Goal: Information Seeking & Learning: Find specific fact

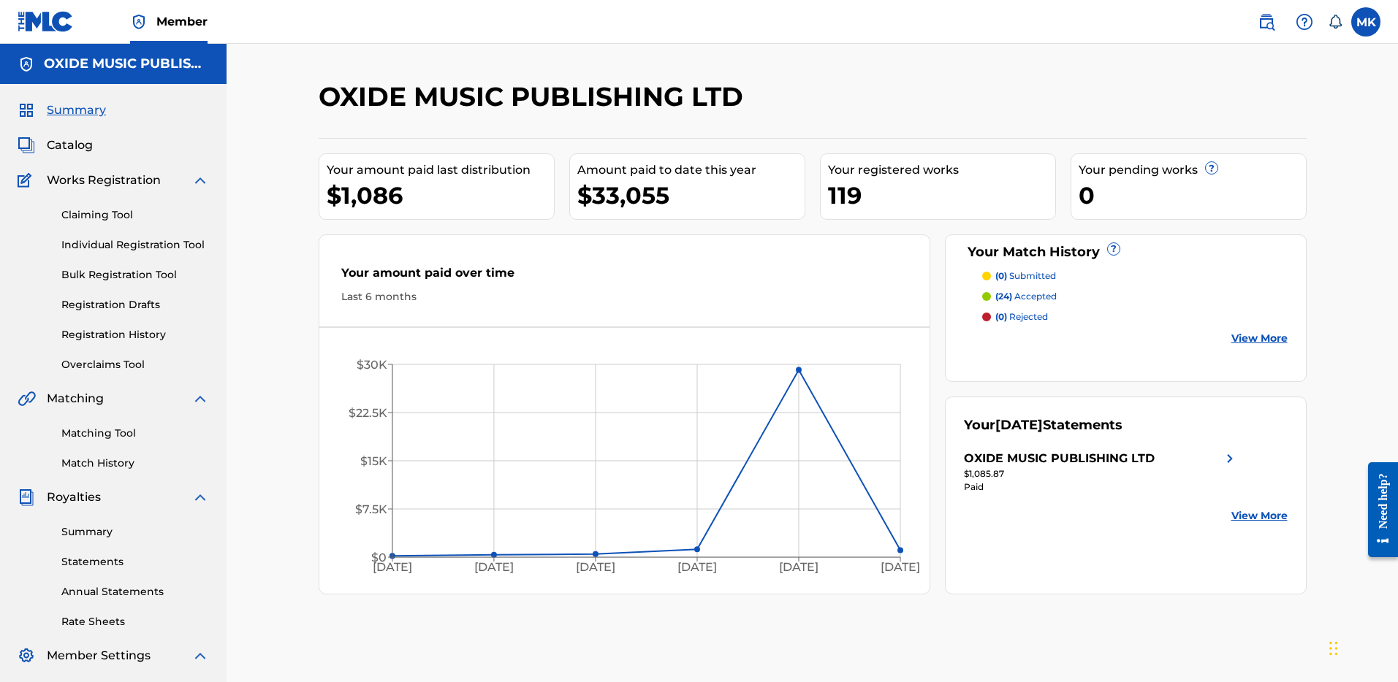
click at [1361, 23] on label at bounding box center [1365, 21] width 29 height 29
click at [1366, 22] on input "MK [PERSON_NAME] [PERSON_NAME][EMAIL_ADDRESS][DOMAIN_NAME] Notification Prefere…" at bounding box center [1366, 22] width 0 height 0
drag, startPoint x: 1035, startPoint y: 18, endPoint x: 845, endPoint y: 1, distance: 190.0
click at [1035, 18] on nav "Member MK MK [PERSON_NAME] [PERSON_NAME][EMAIL_ADDRESS][DOMAIN_NAME] Notificati…" at bounding box center [699, 22] width 1398 height 44
click at [77, 111] on span "Summary" at bounding box center [76, 111] width 59 height 18
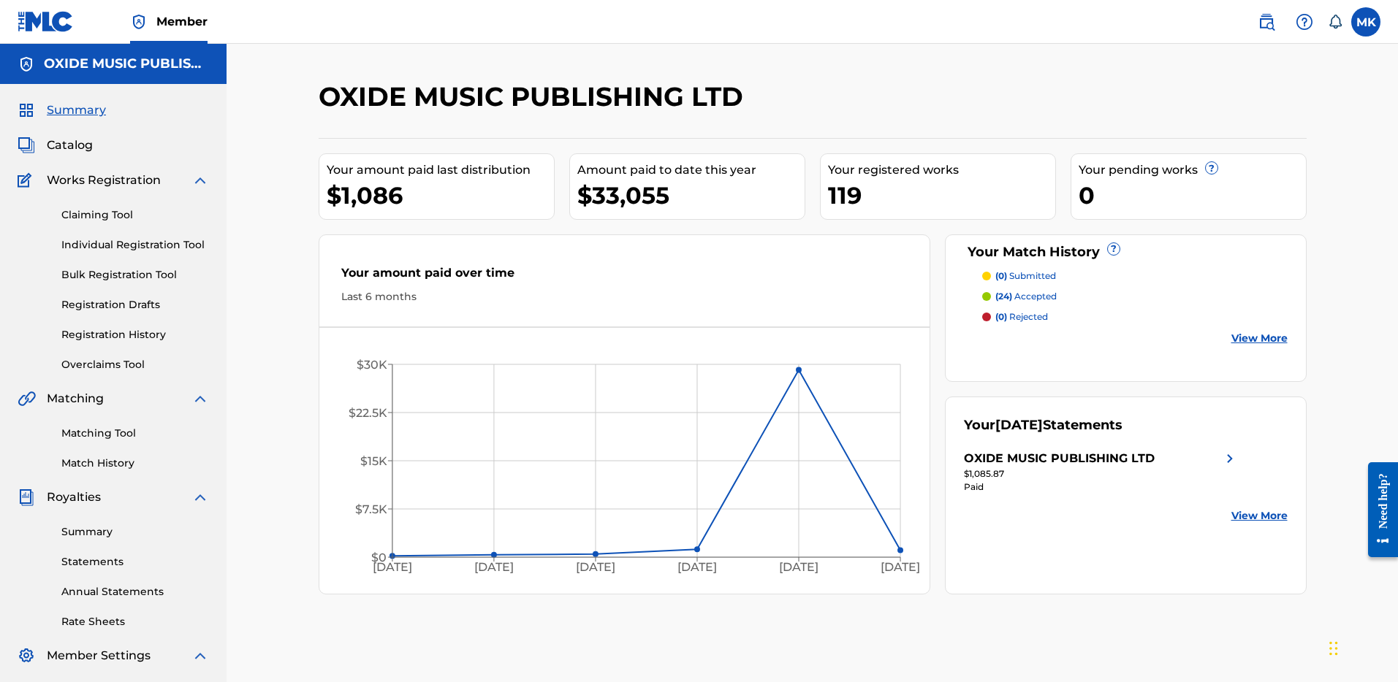
click at [1262, 17] on img at bounding box center [1267, 22] width 18 height 18
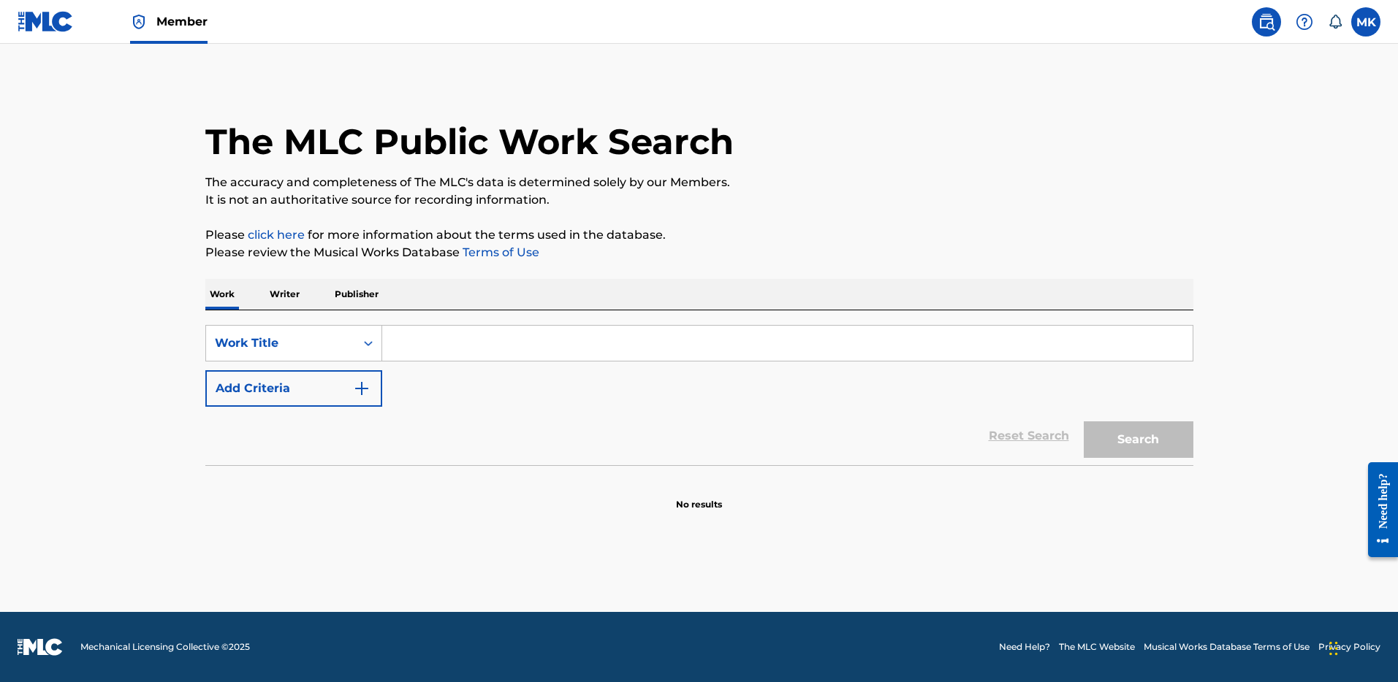
click at [300, 294] on p "Writer" at bounding box center [284, 294] width 39 height 31
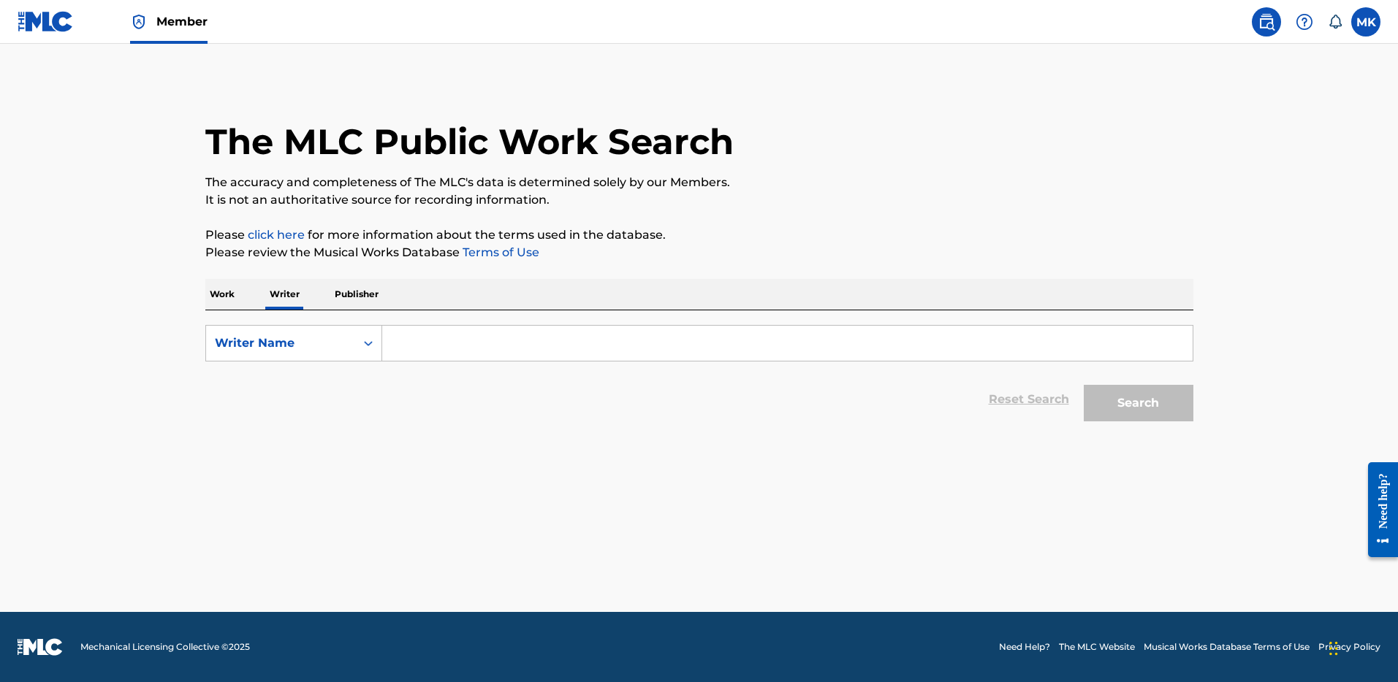
click at [455, 349] on input "Search Form" at bounding box center [787, 343] width 810 height 35
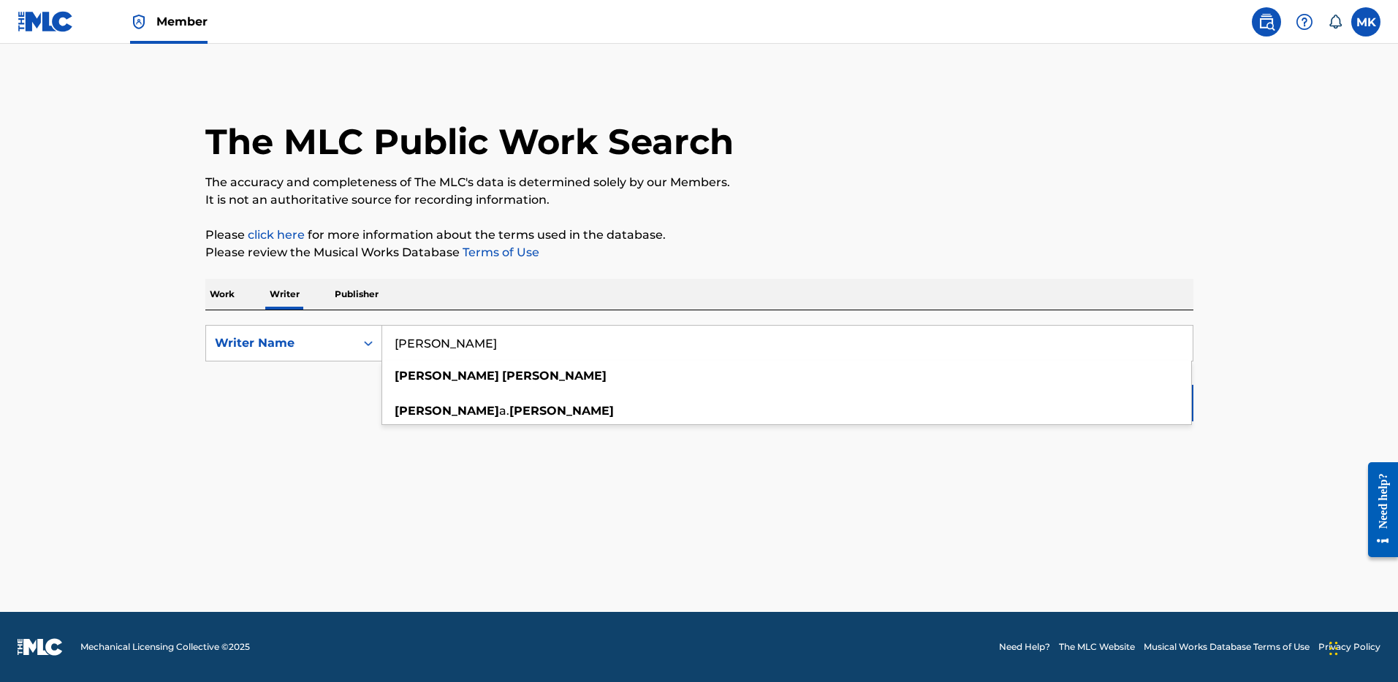
type input "[PERSON_NAME]"
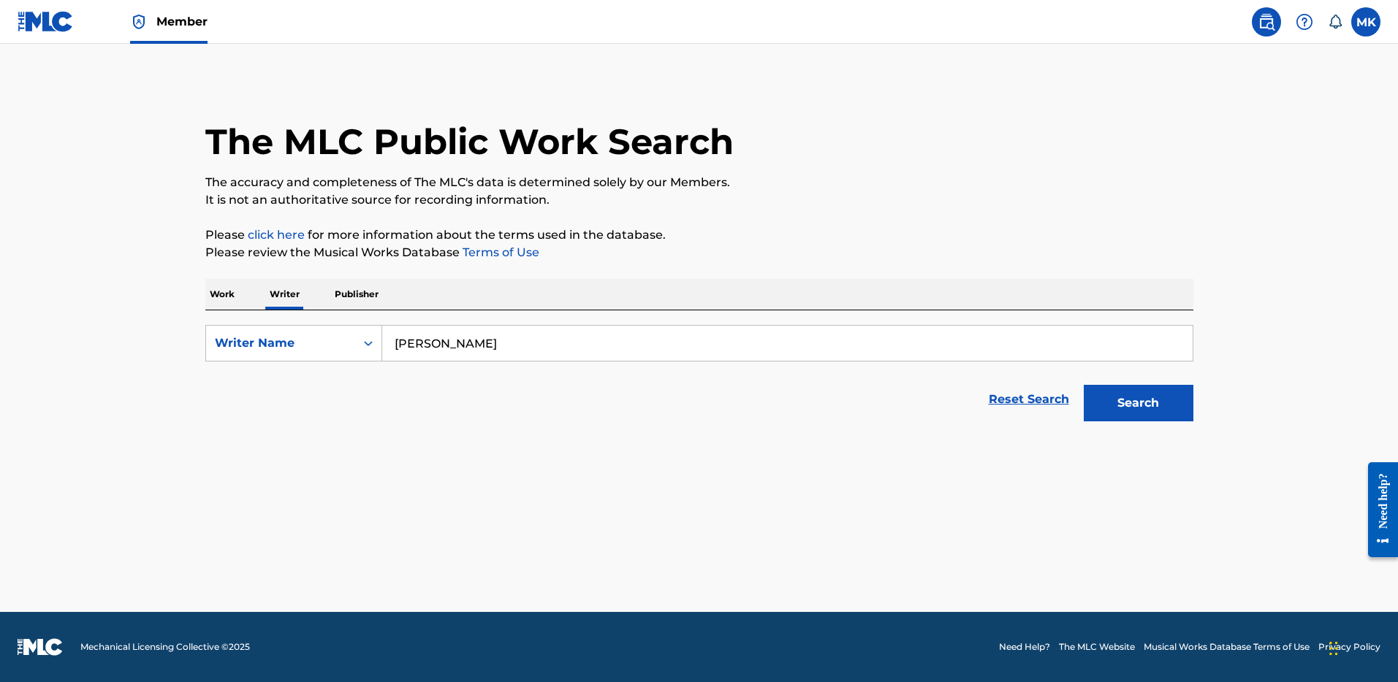
click at [694, 487] on main "The MLC Public Work Search The accuracy and completeness of The MLC's data is d…" at bounding box center [699, 328] width 1398 height 568
click at [1139, 397] on button "Search" at bounding box center [1139, 403] width 110 height 37
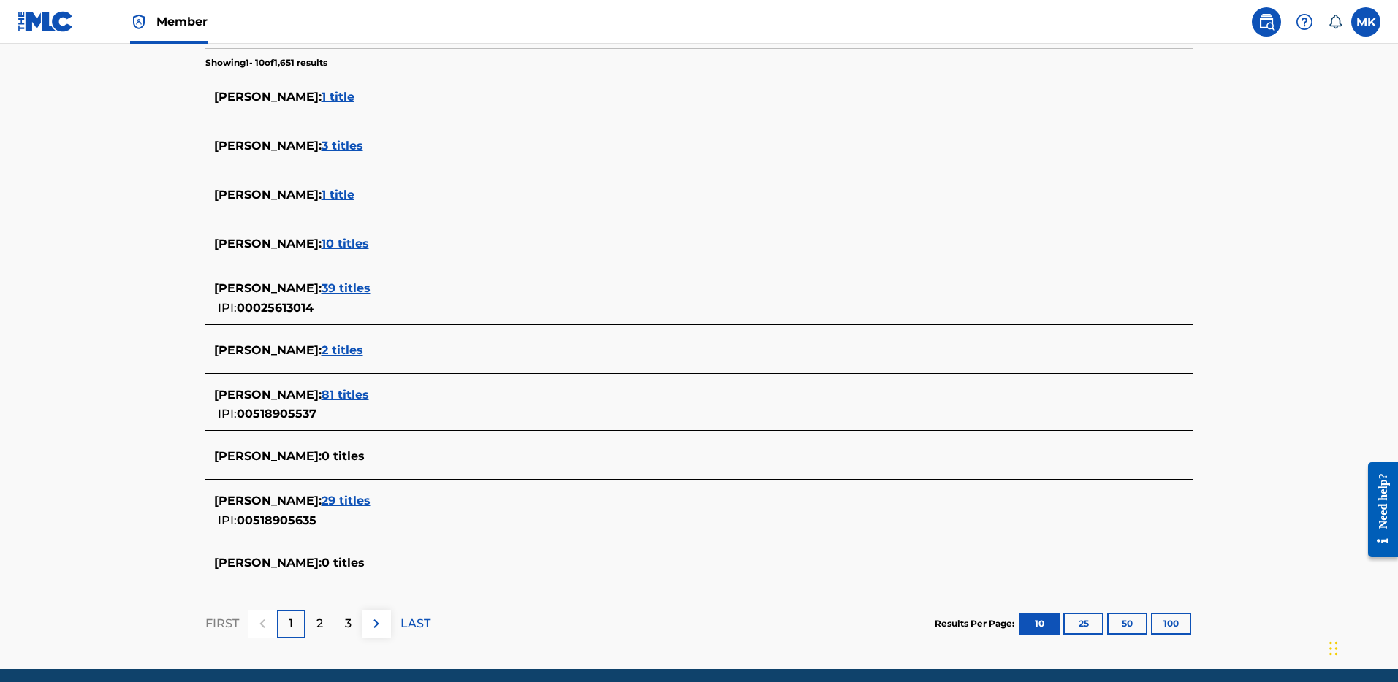
scroll to position [389, 0]
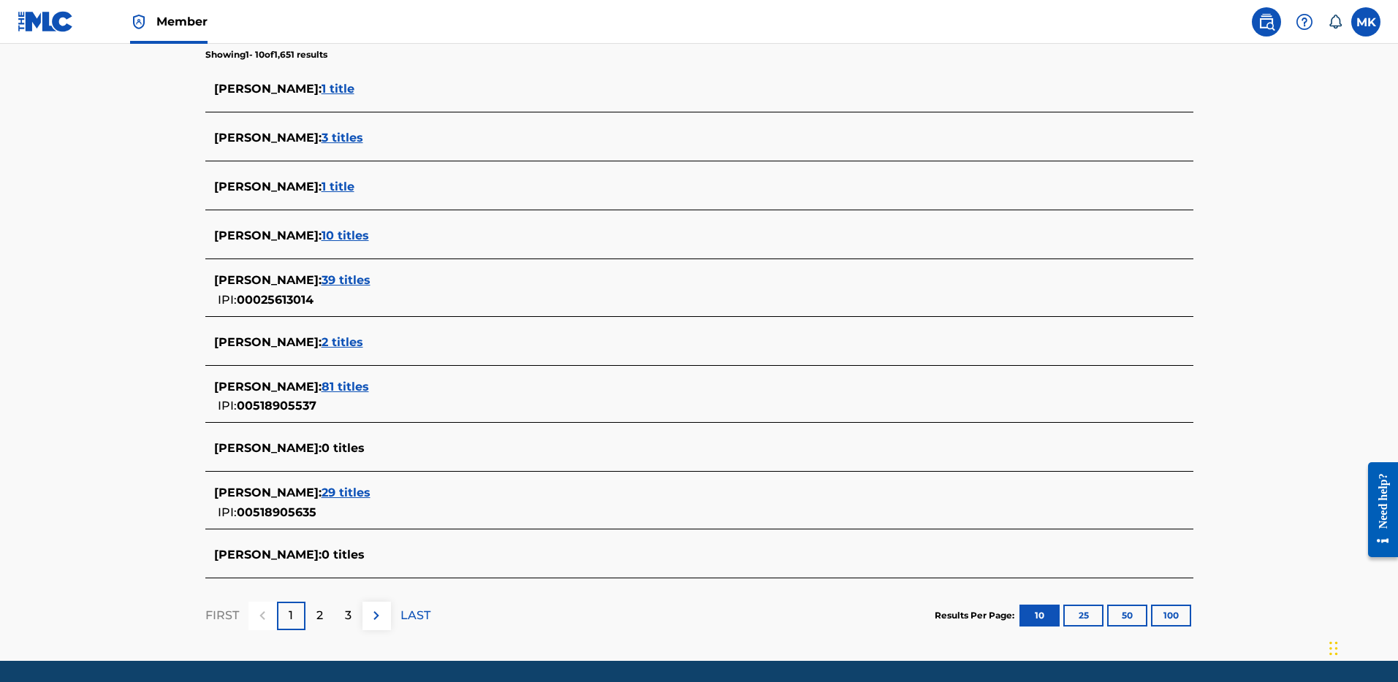
click at [335, 387] on span "81 titles" at bounding box center [345, 387] width 47 height 14
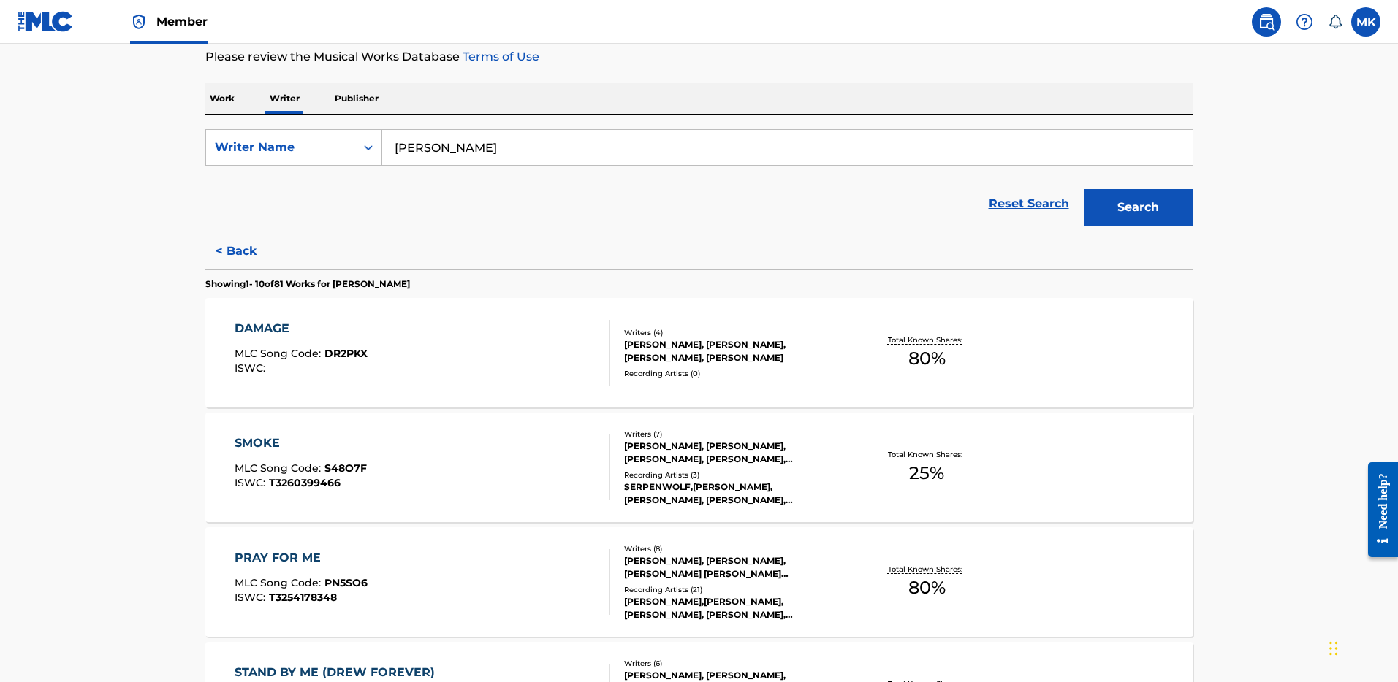
scroll to position [148, 0]
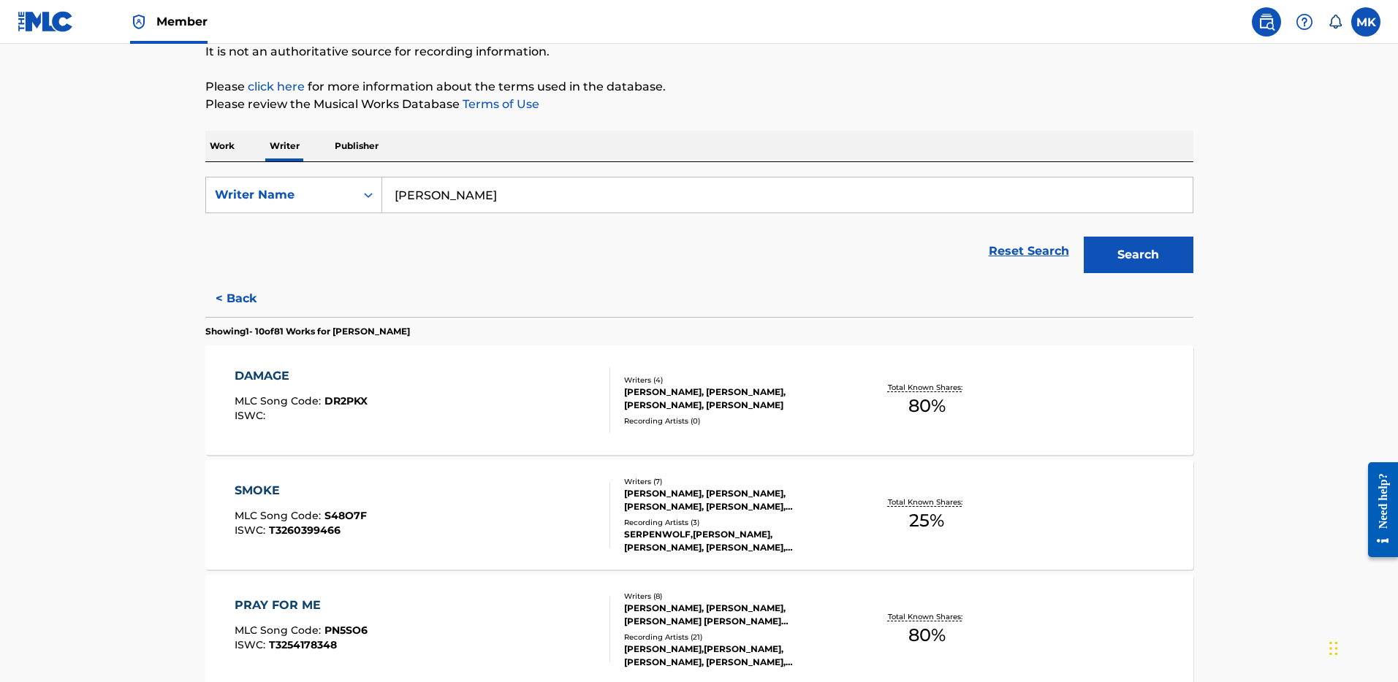
click at [672, 395] on div "[PERSON_NAME], [PERSON_NAME], [PERSON_NAME], [PERSON_NAME]" at bounding box center [734, 399] width 221 height 26
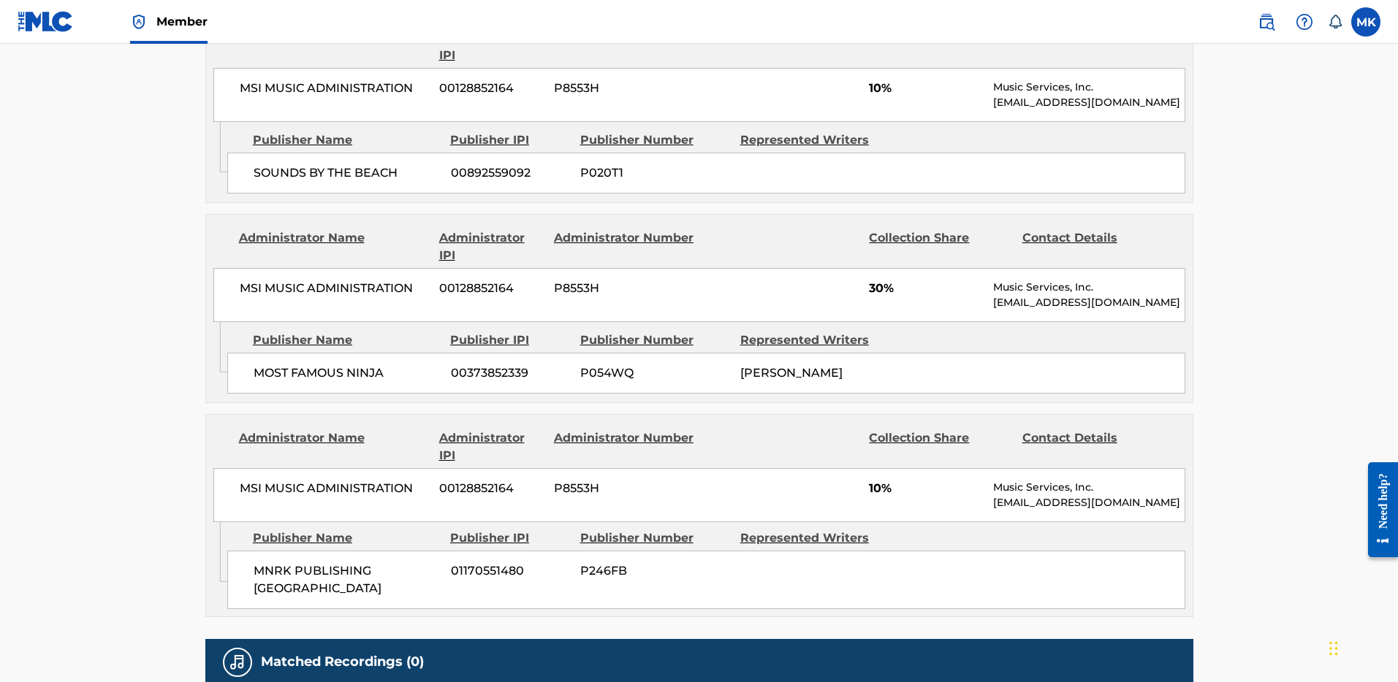
scroll to position [976, 0]
